Goal: Task Accomplishment & Management: Use online tool/utility

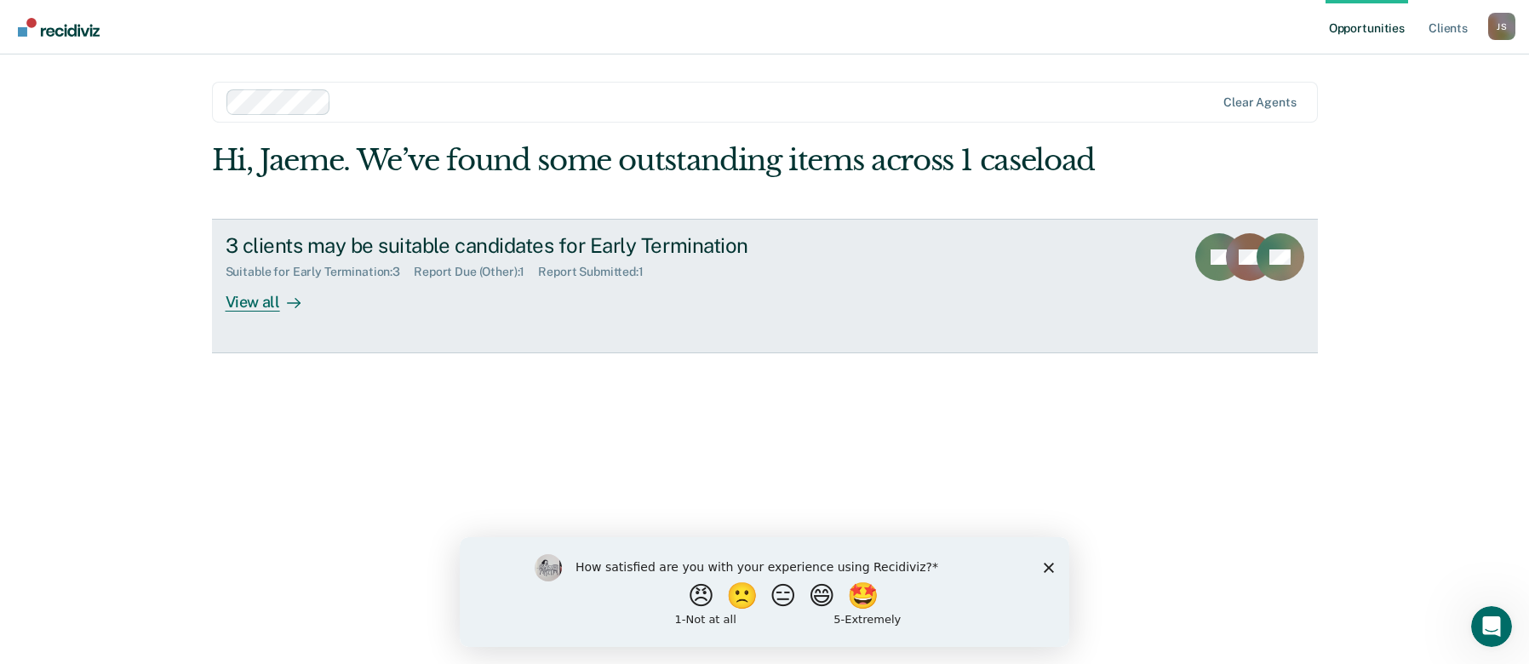
click at [416, 350] on link "3 clients may be suitable candidates for Early Termination Suitable for Early T…" at bounding box center [765, 286] width 1106 height 135
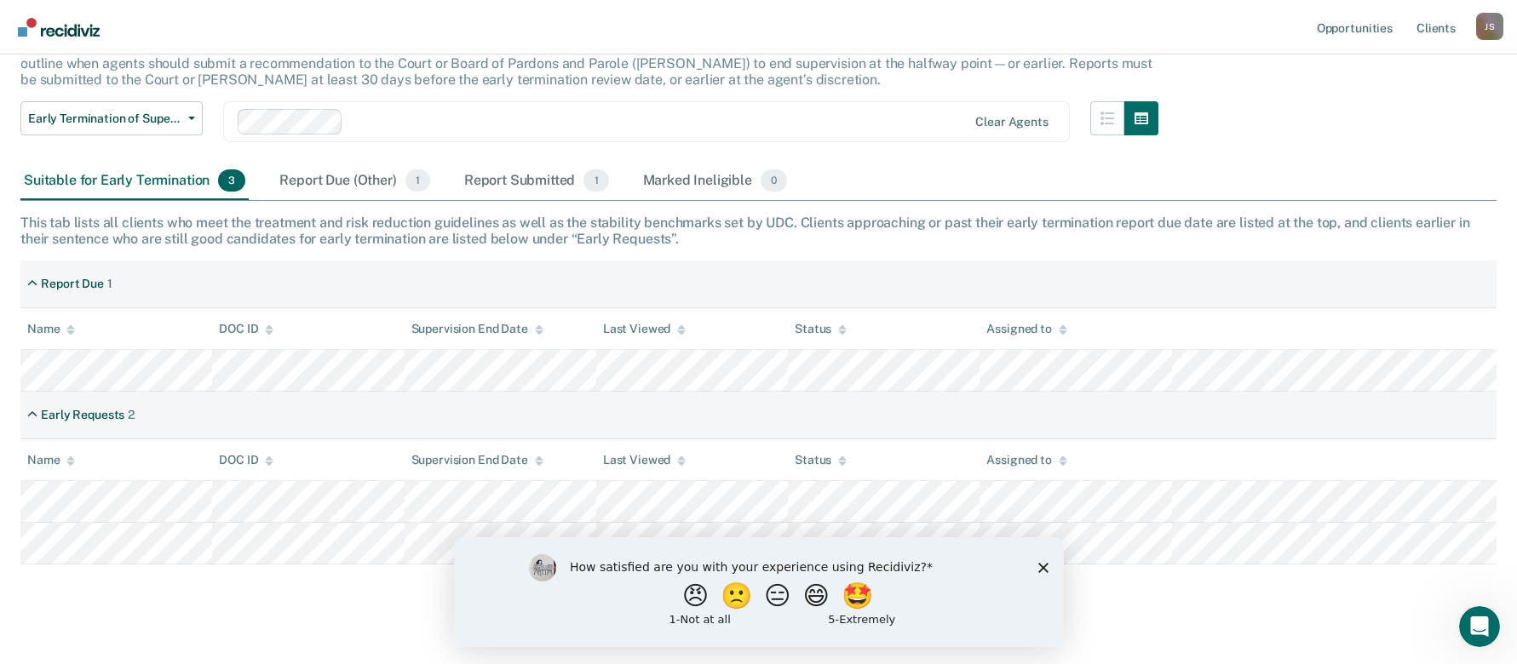
scroll to position [150, 0]
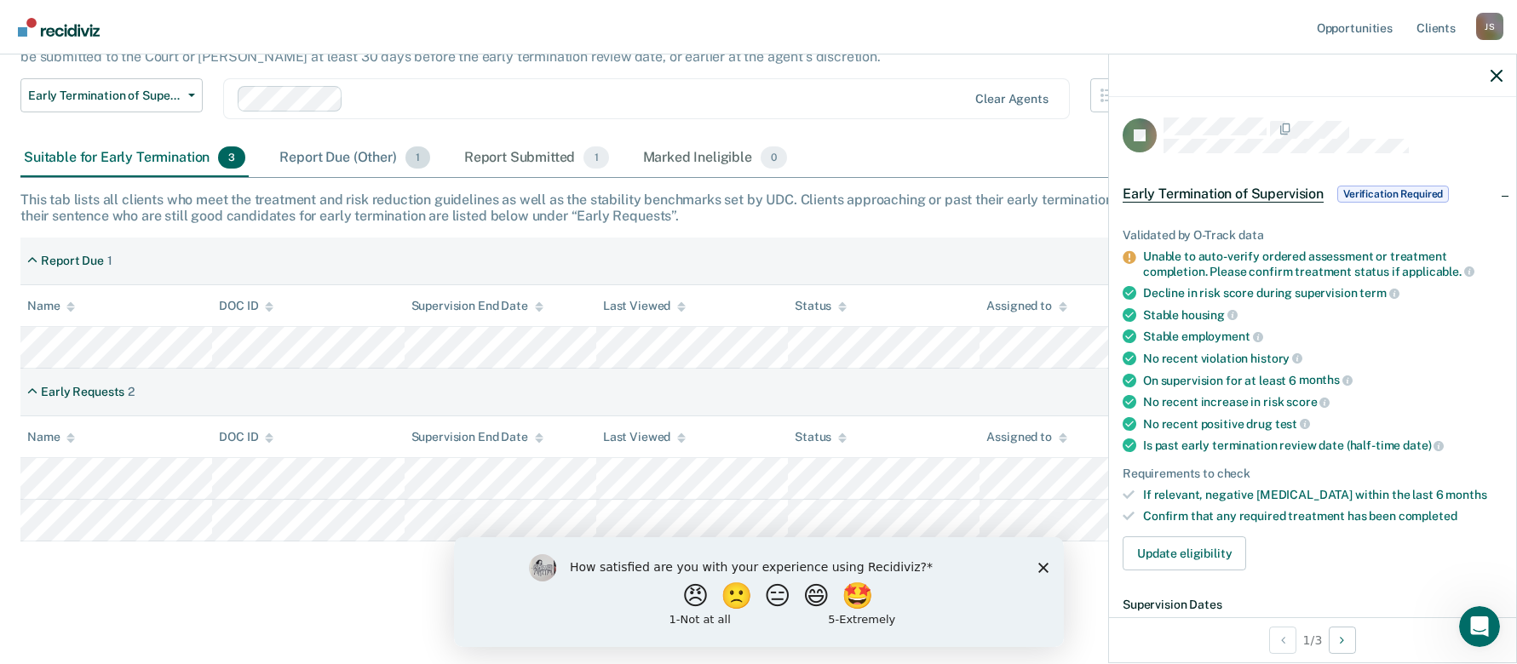
click at [325, 160] on div "Report Due (Other) 1" at bounding box center [354, 158] width 157 height 37
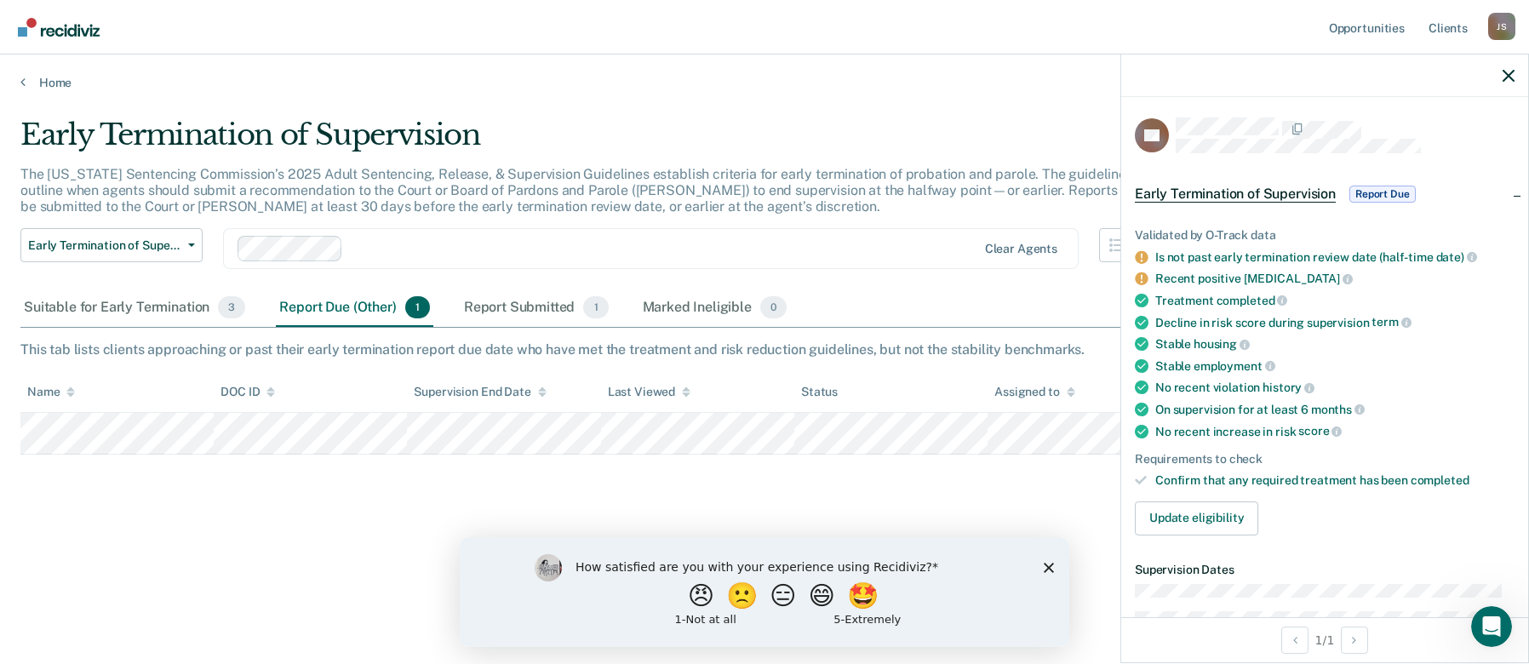
drag, startPoint x: 517, startPoint y: 281, endPoint x: 513, endPoint y: 290, distance: 10.3
click at [516, 281] on div "Early Termination of Supervision Early Termination of Supervision Clear agents" at bounding box center [593, 258] width 1147 height 61
click at [510, 295] on div "Report Submitted 1" at bounding box center [537, 308] width 152 height 37
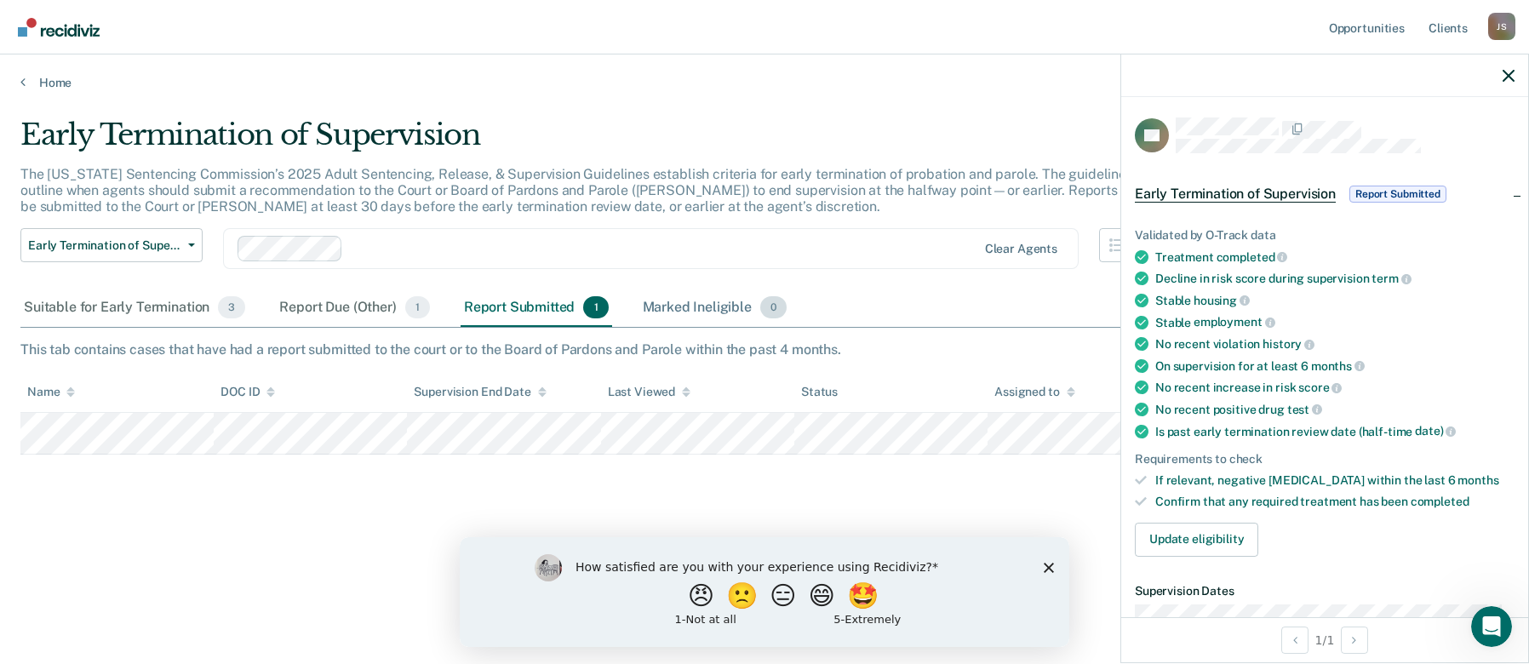
click at [693, 310] on div "Marked Ineligible 0" at bounding box center [716, 308] width 152 height 37
